Goal: Task Accomplishment & Management: Complete application form

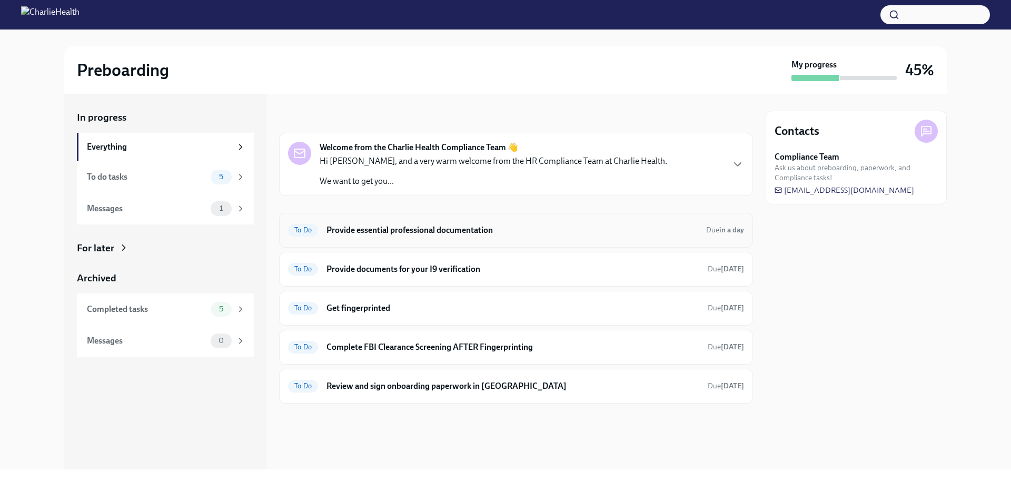
click at [374, 233] on h6 "Provide essential professional documentation" at bounding box center [511, 230] width 371 height 12
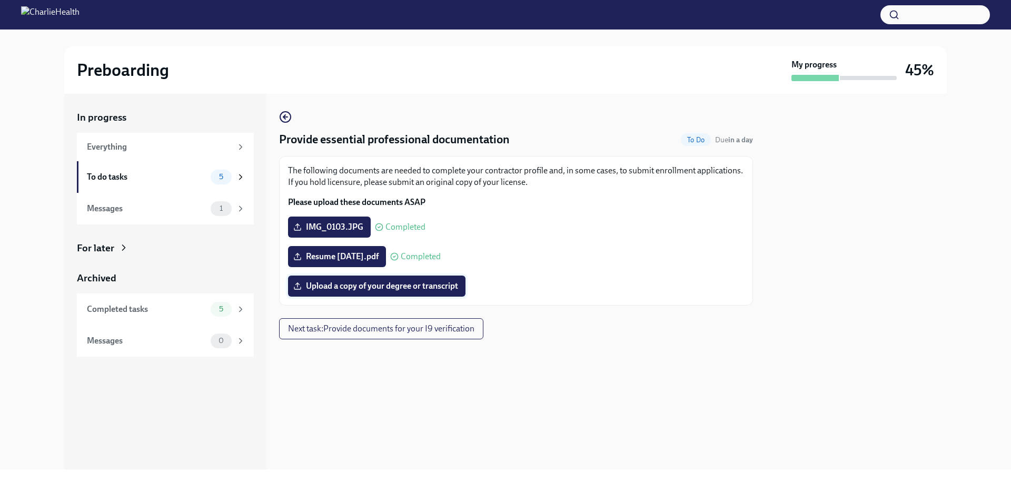
click at [407, 289] on span "Upload a copy of your degree or transcript" at bounding box center [376, 286] width 163 height 11
click at [0, 0] on input "Upload a copy of your degree or transcript" at bounding box center [0, 0] width 0 height 0
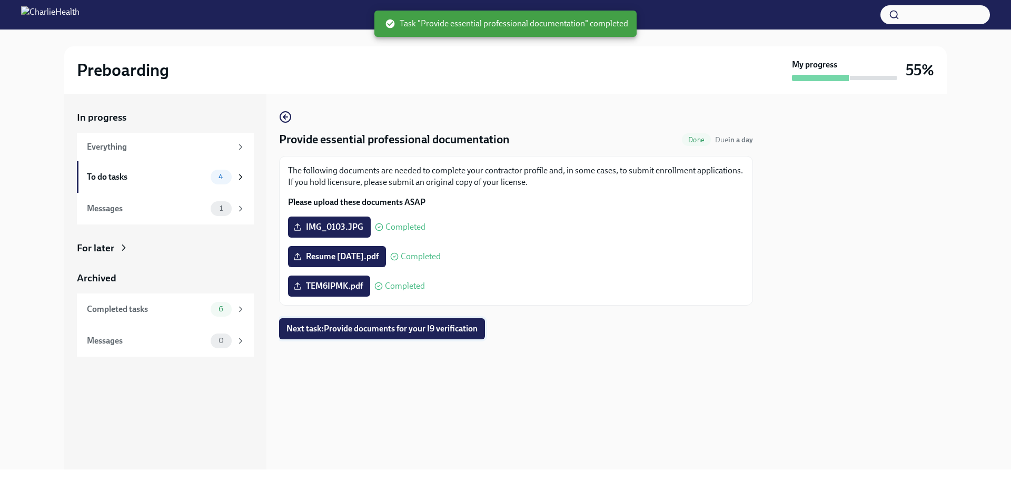
click at [395, 336] on button "Next task : Provide documents for your I9 verification" at bounding box center [382, 328] width 206 height 21
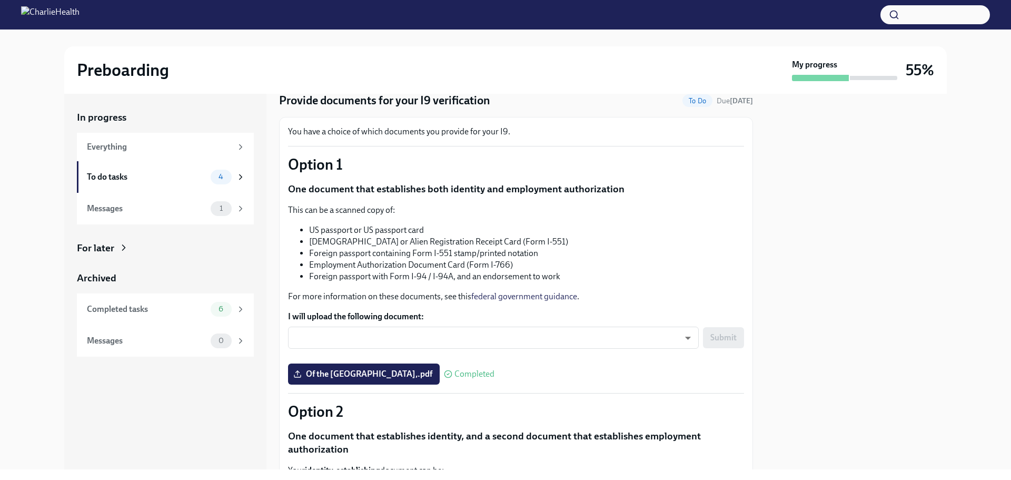
scroll to position [105, 0]
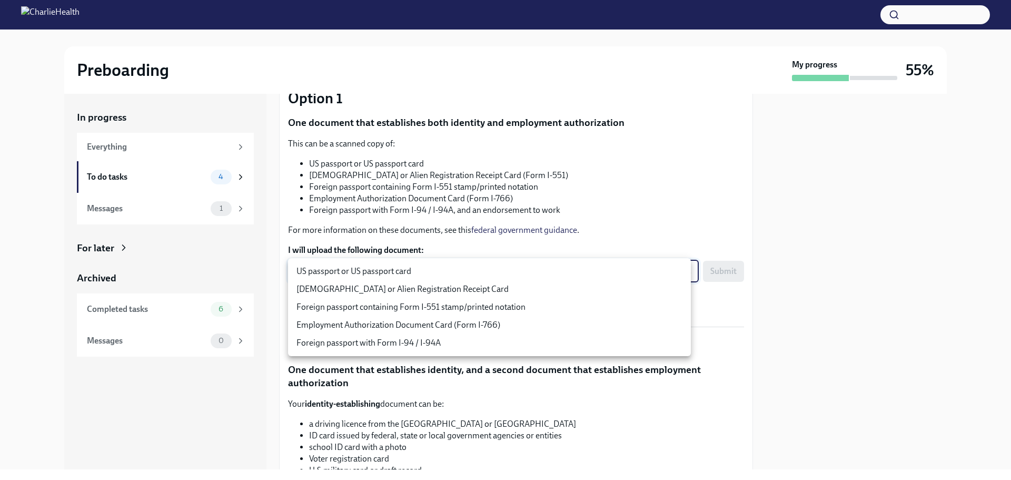
click at [334, 276] on body "Preboarding My progress 55% In progress Everything To do tasks 4 Messages 1 For…" at bounding box center [505, 240] width 1011 height 480
click at [334, 276] on li "US passport or US passport card" at bounding box center [489, 271] width 403 height 18
type input "KnYOjnC8x"
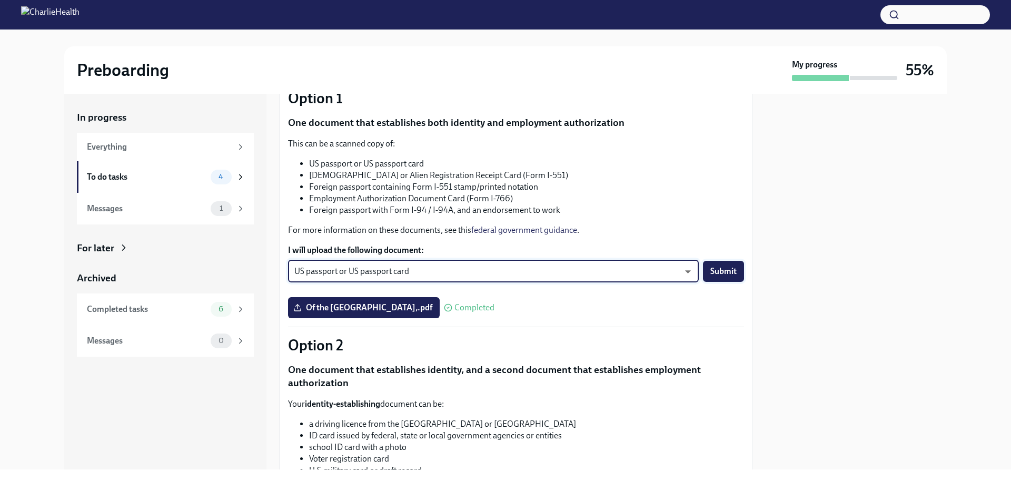
click at [710, 274] on span "Submit" at bounding box center [723, 271] width 26 height 11
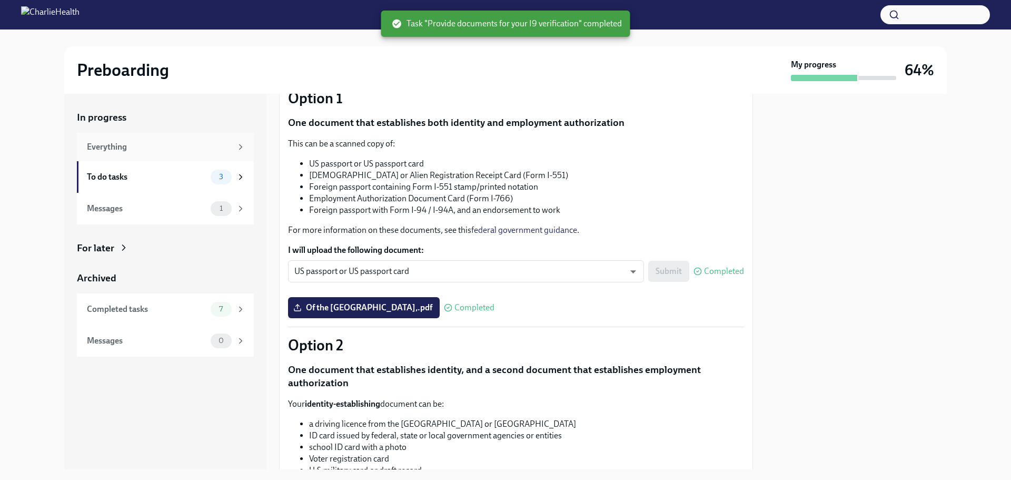
click at [204, 160] on div "Everything" at bounding box center [165, 147] width 177 height 28
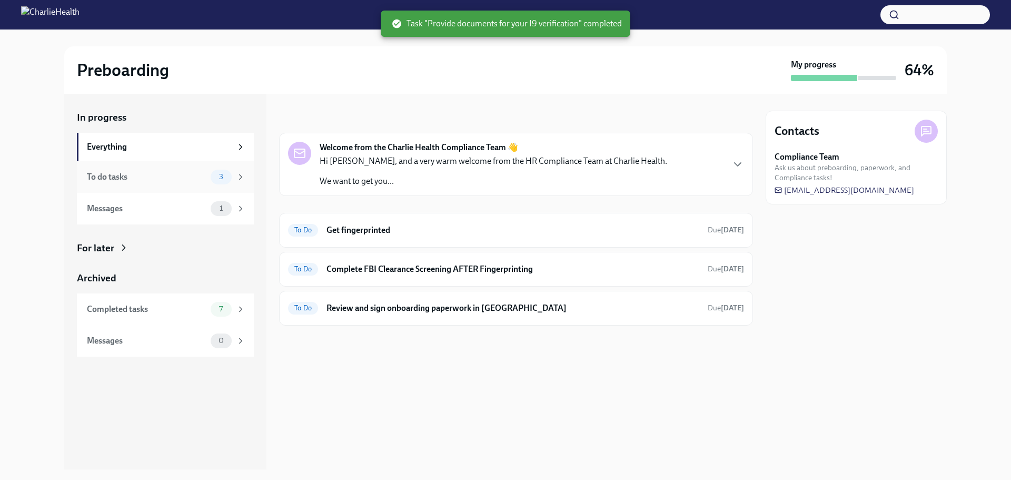
click at [203, 173] on div "To do tasks" at bounding box center [147, 177] width 120 height 12
